Goal: Information Seeking & Learning: Learn about a topic

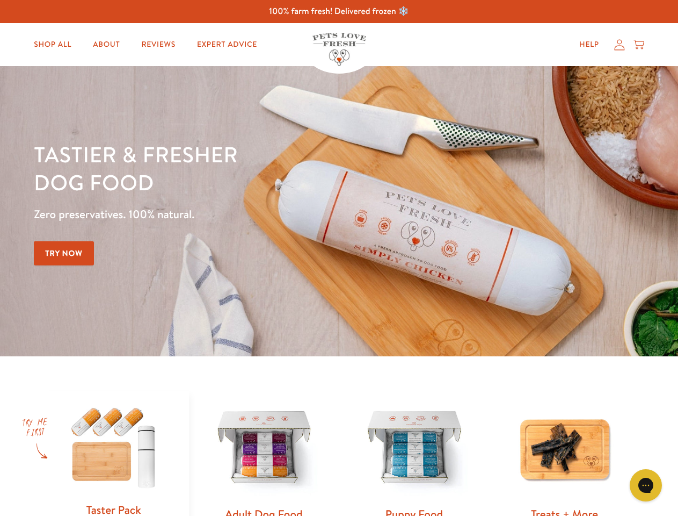
click at [339, 258] on div "Tastier & fresher dog food Zero preservatives. 100% natural. Try Now" at bounding box center [237, 211] width 407 height 142
click at [646, 485] on icon "Open gorgias live chat" at bounding box center [646, 485] width 10 height 10
